Goal: Find specific page/section: Find specific page/section

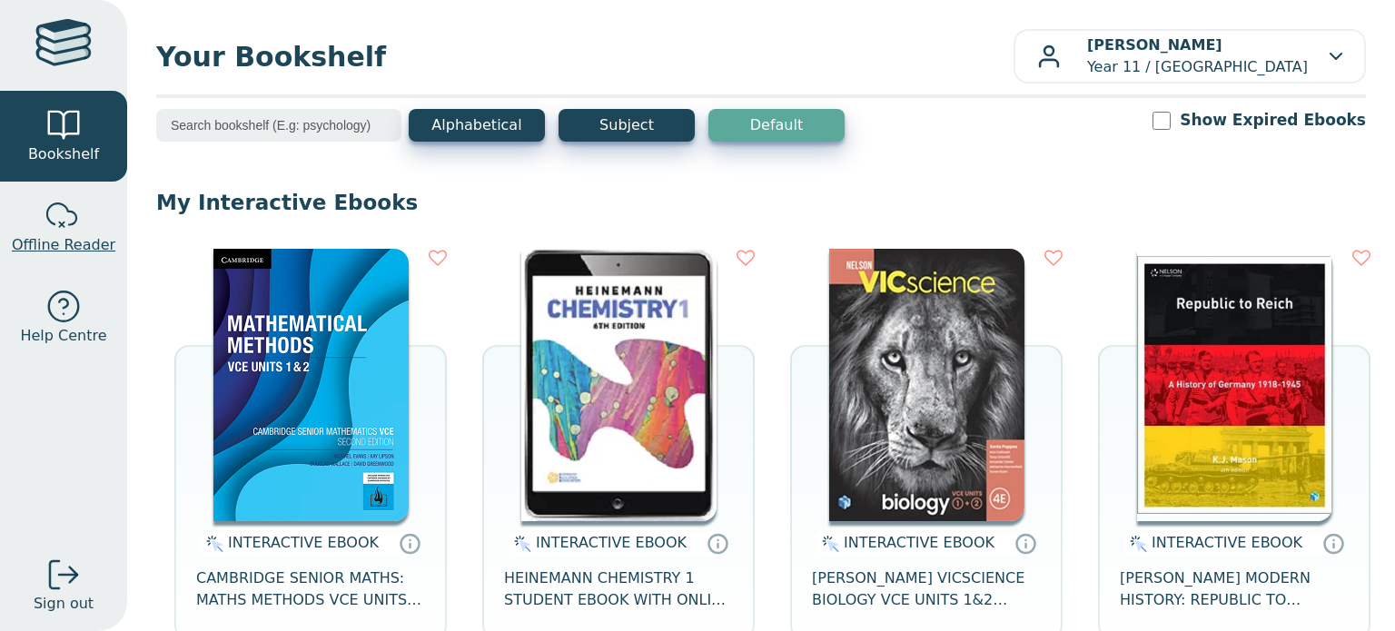
click at [58, 221] on div at bounding box center [63, 216] width 36 height 36
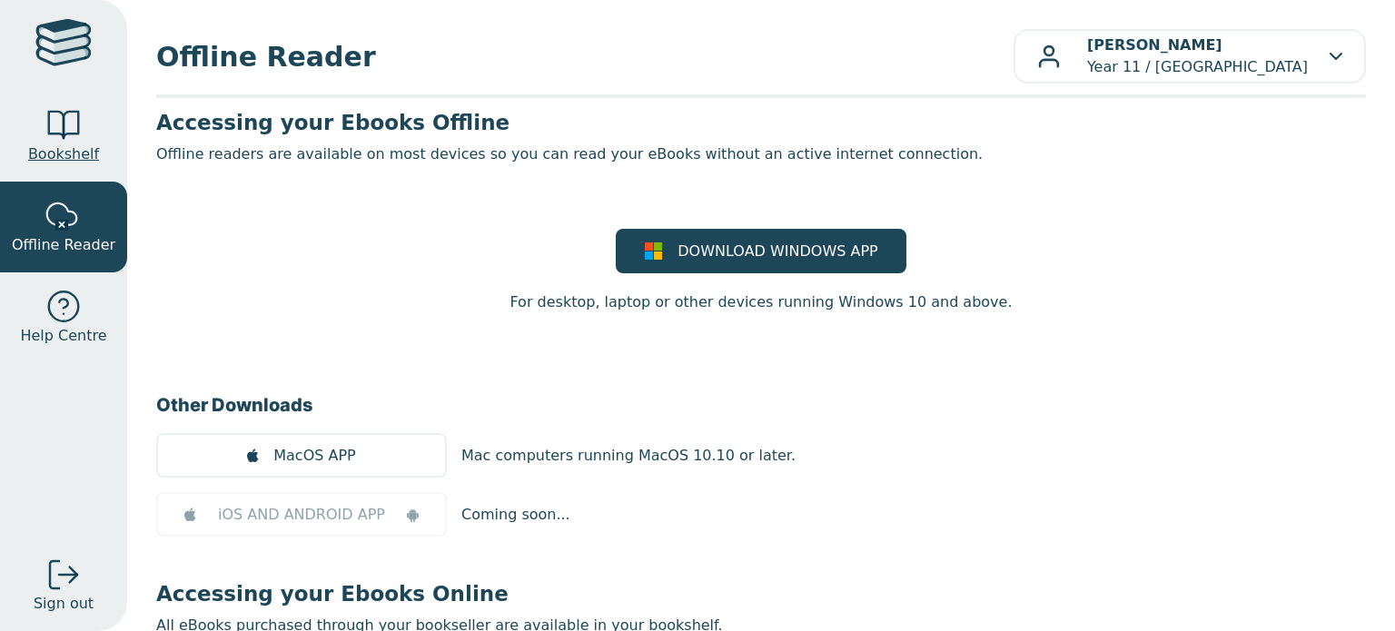
click at [62, 152] on span "Bookshelf" at bounding box center [63, 155] width 71 height 22
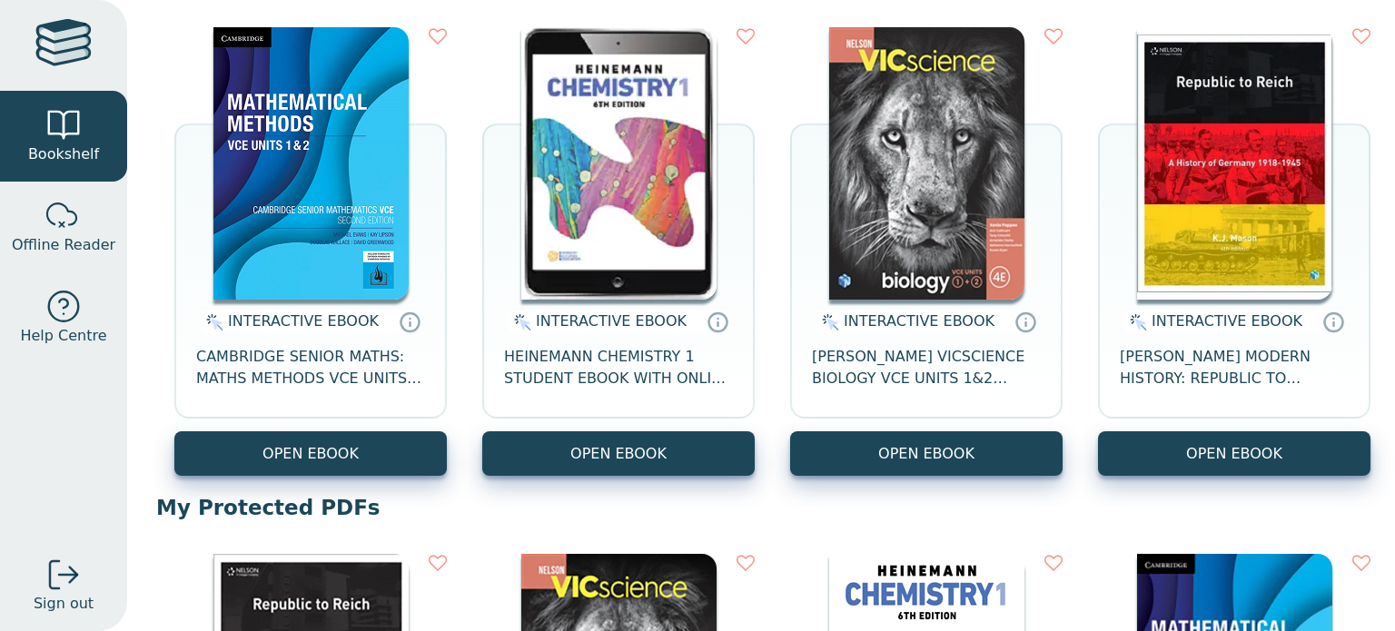
scroll to position [699, 0]
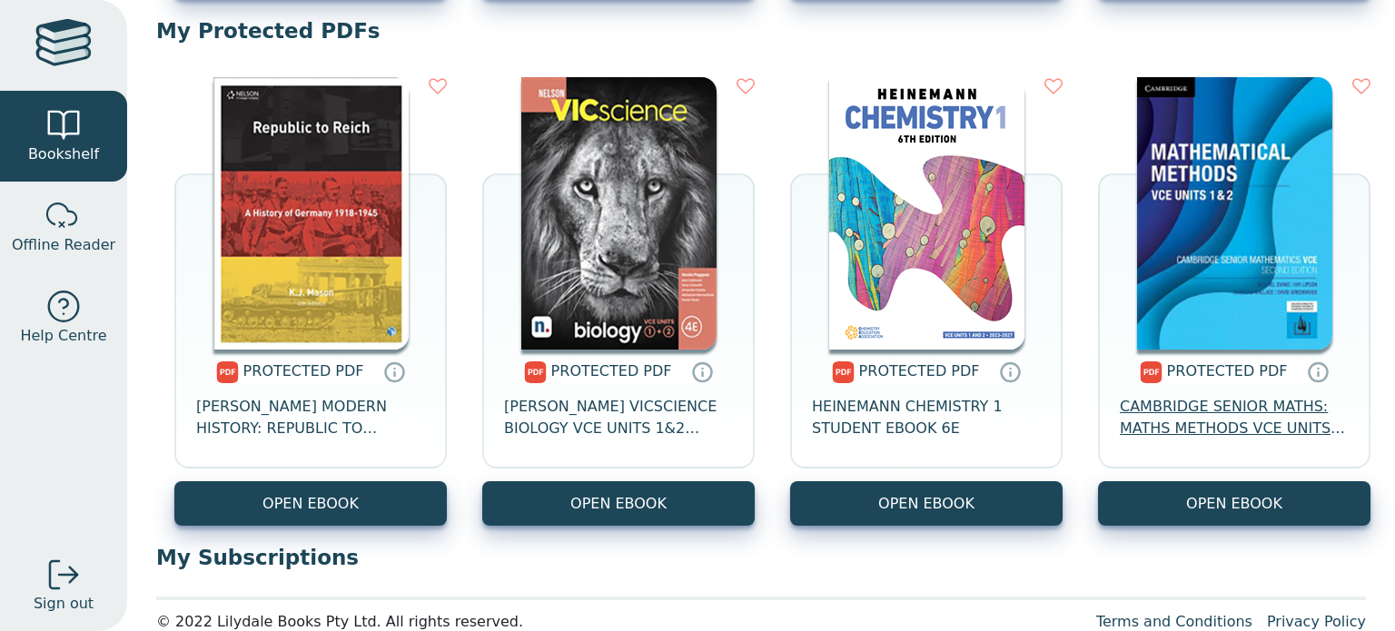
click at [1217, 418] on span "CAMBRIDGE SENIOR MATHS: MATHS METHODS VCE UNITS 1&2" at bounding box center [1234, 418] width 229 height 44
